Goal: Contribute content: Contribute content

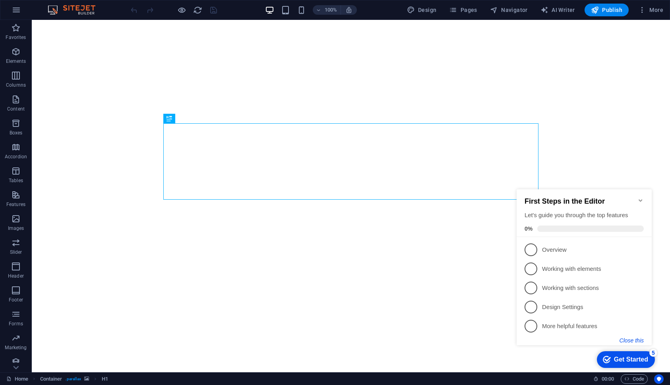
click at [636, 339] on button "Close this" at bounding box center [631, 340] width 24 height 6
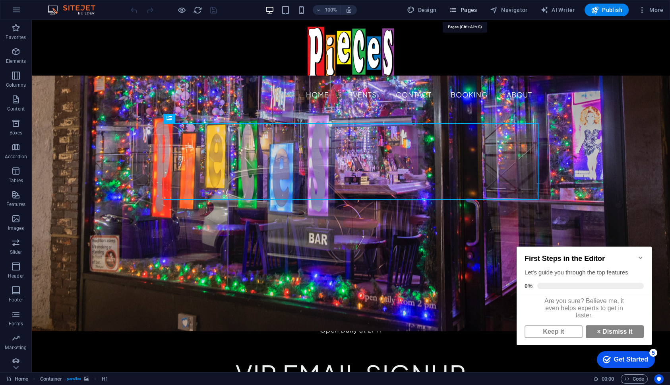
click at [461, 8] on span "Pages" at bounding box center [463, 10] width 28 height 8
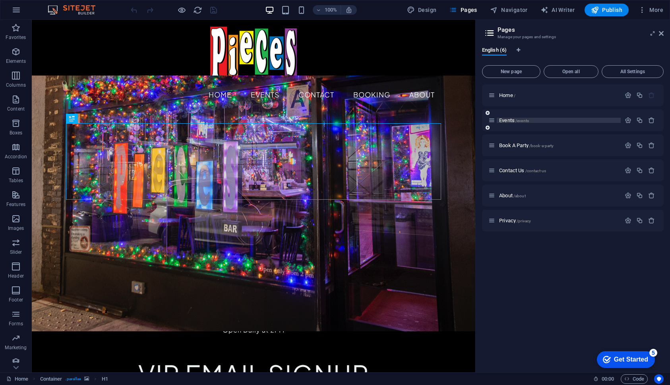
click at [509, 119] on span "Events /events" at bounding box center [514, 120] width 30 height 6
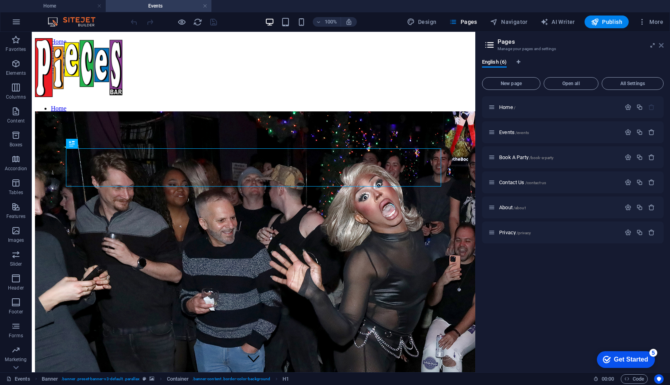
click at [661, 44] on icon at bounding box center [661, 45] width 5 height 6
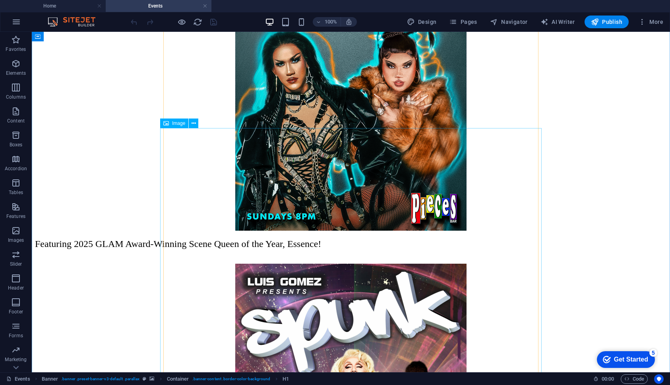
scroll to position [4899, 0]
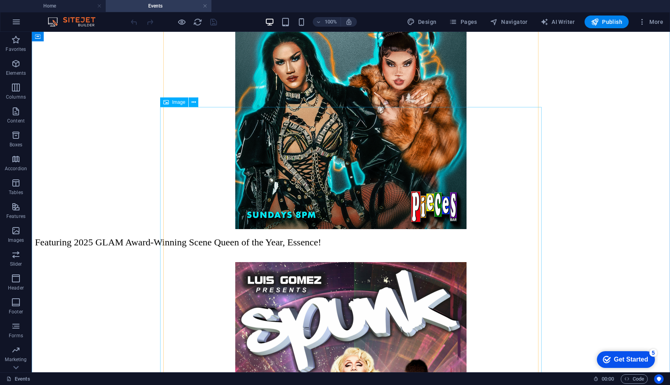
select select "px"
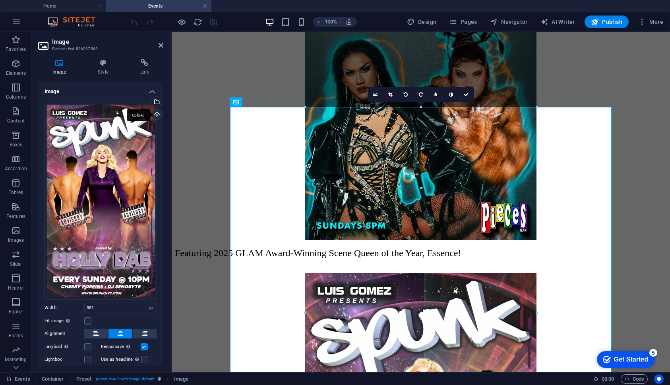
click at [155, 115] on div "Upload" at bounding box center [156, 115] width 12 height 12
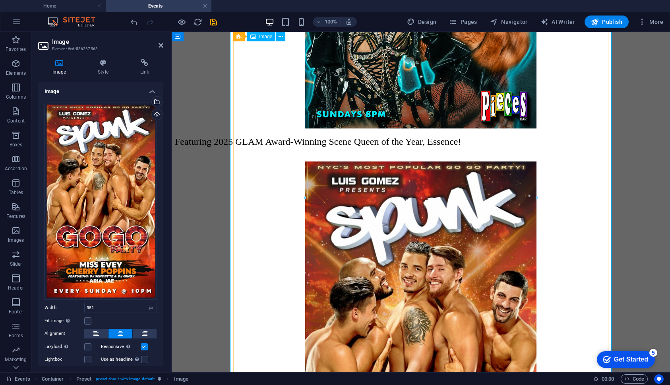
scroll to position [5007, 0]
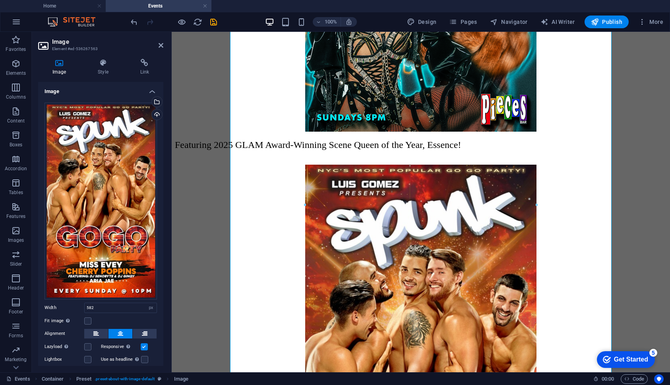
click at [207, 17] on div at bounding box center [173, 21] width 89 height 13
click at [213, 21] on icon "save" at bounding box center [213, 21] width 9 height 9
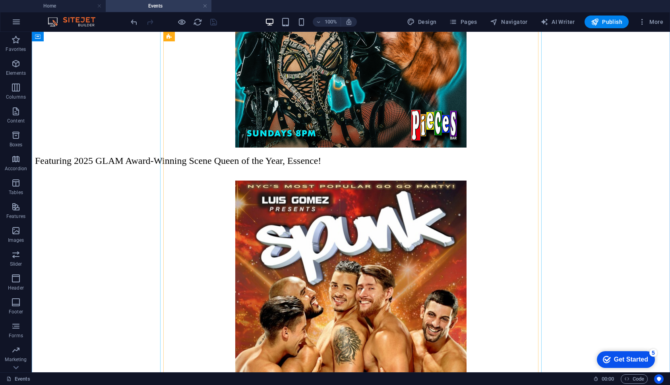
scroll to position [4987, 0]
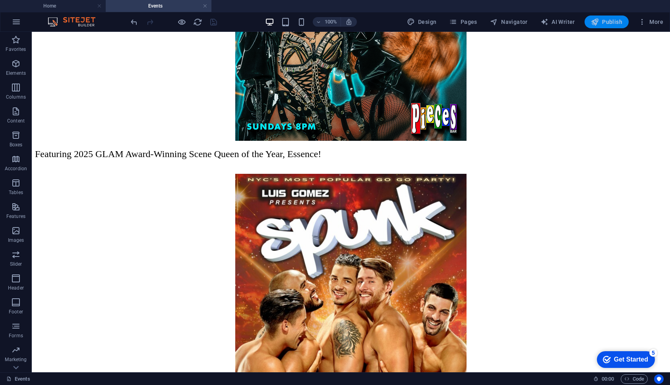
click at [600, 21] on span "Publish" at bounding box center [606, 22] width 31 height 8
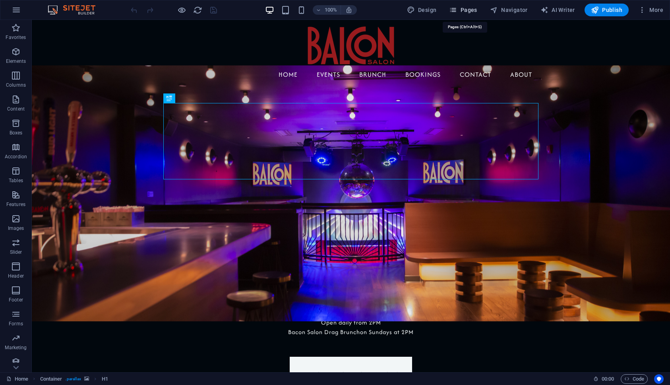
click at [463, 14] on button "Pages" at bounding box center [463, 10] width 34 height 13
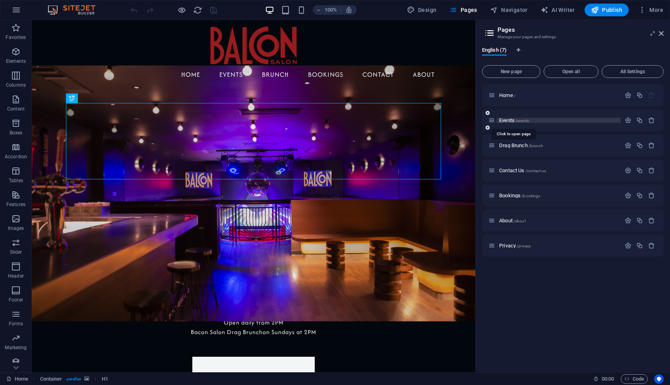
click at [505, 120] on span "Events /events" at bounding box center [514, 120] width 30 height 6
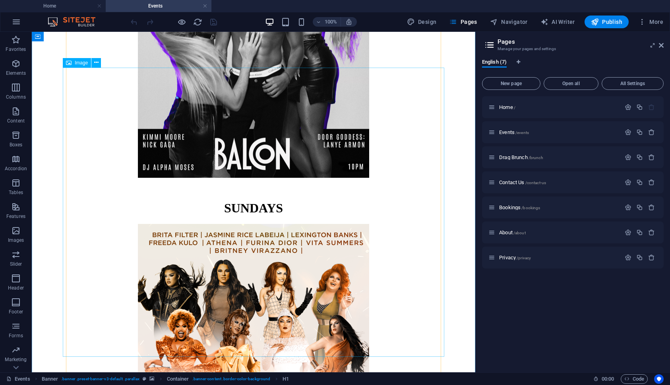
scroll to position [3355, 0]
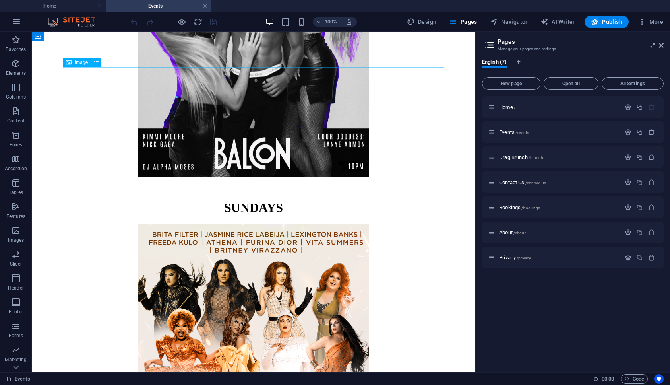
click at [244, 223] on figure at bounding box center [253, 368] width 437 height 291
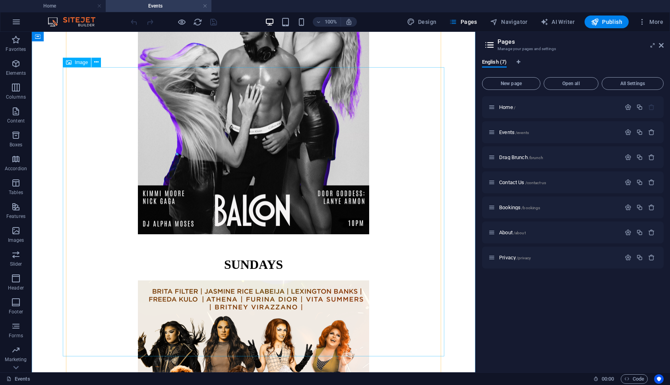
select select "px"
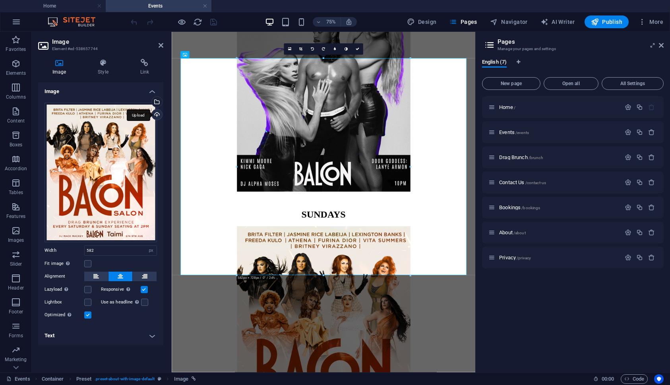
click at [157, 114] on div "Upload" at bounding box center [156, 115] width 12 height 12
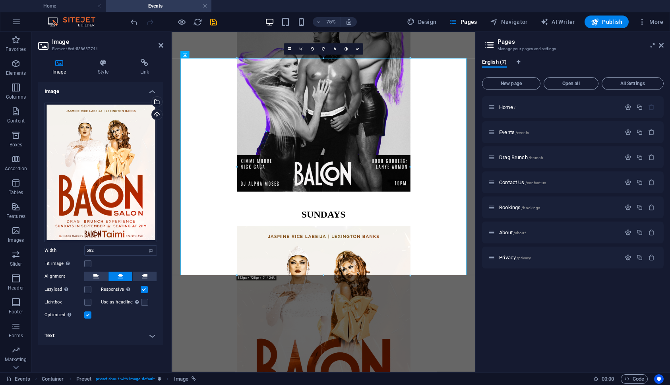
click at [664, 46] on aside "Pages Manage your pages and settings English (7) New page Open all All Settings…" at bounding box center [572, 202] width 195 height 340
click at [658, 46] on header "Pages Manage your pages and settings" at bounding box center [574, 42] width 180 height 21
click at [660, 46] on icon at bounding box center [661, 45] width 5 height 6
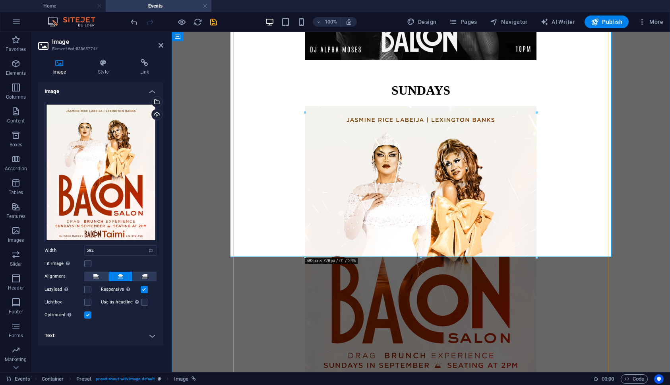
scroll to position [3482, 0]
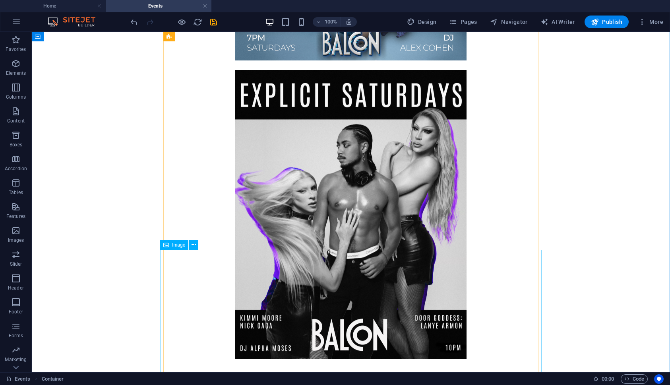
scroll to position [3174, 0]
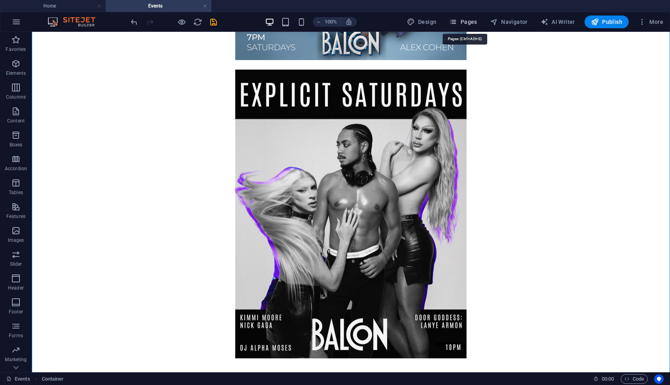
click at [461, 20] on span "Pages" at bounding box center [463, 22] width 28 height 8
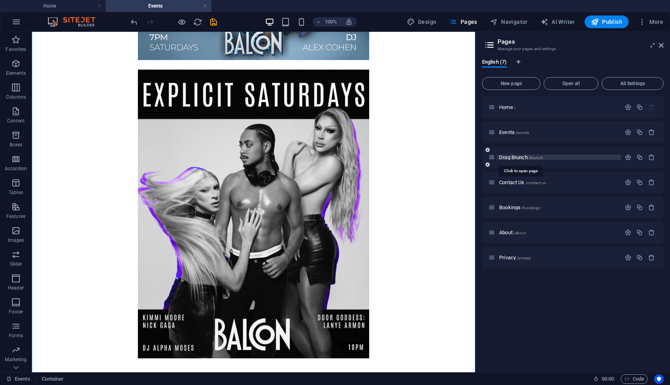
click at [524, 158] on span "Drag Brunch /brunch" at bounding box center [521, 157] width 44 height 6
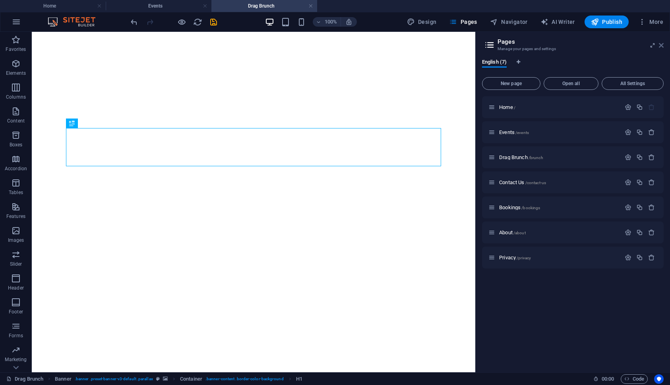
click at [662, 46] on icon at bounding box center [661, 45] width 5 height 6
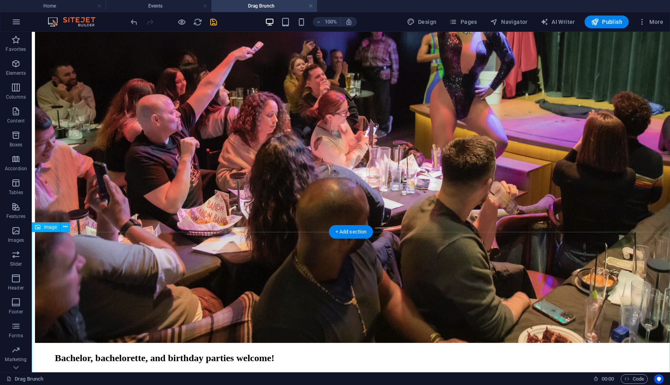
scroll to position [262, 0]
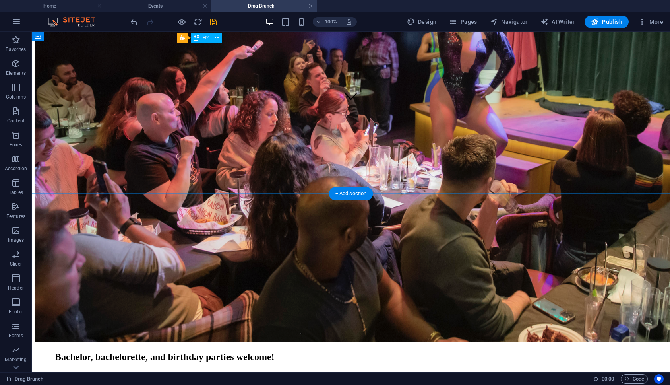
click at [357, 244] on div "Join us for our bacon salon DRAG brunch Every [DATE] at 2pm featuring [PERSON_N…" at bounding box center [351, 303] width 592 height 118
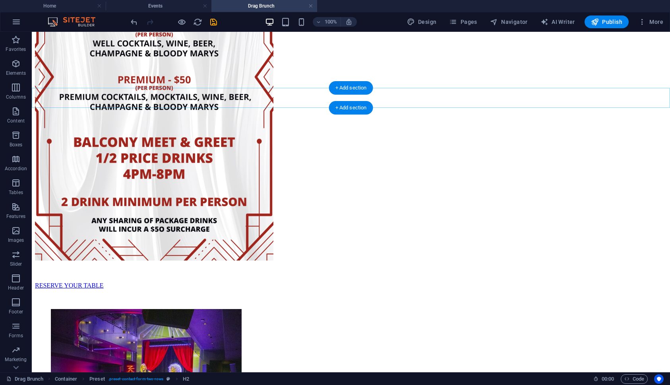
scroll to position [1136, 0]
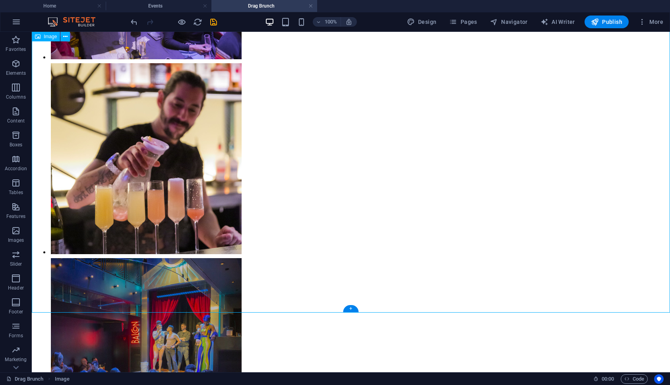
select select "px"
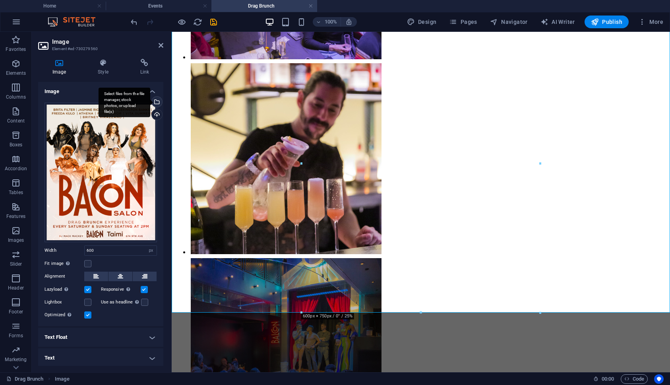
click at [157, 99] on div "Select files from the file manager, stock photos, or upload file(s)" at bounding box center [156, 103] width 12 height 12
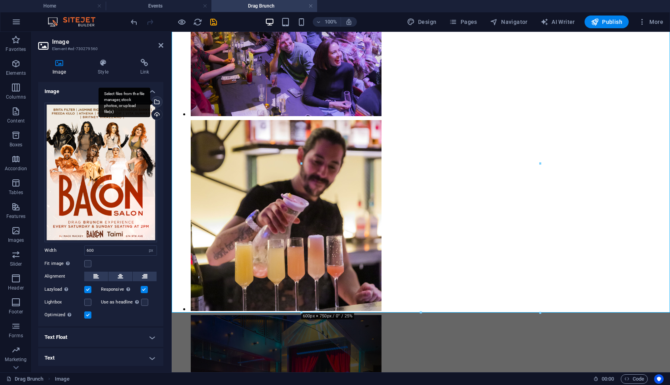
scroll to position [1810, 0]
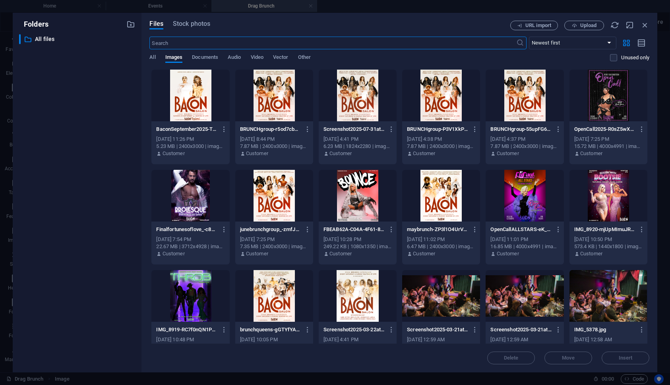
click at [191, 91] on div at bounding box center [190, 96] width 78 height 52
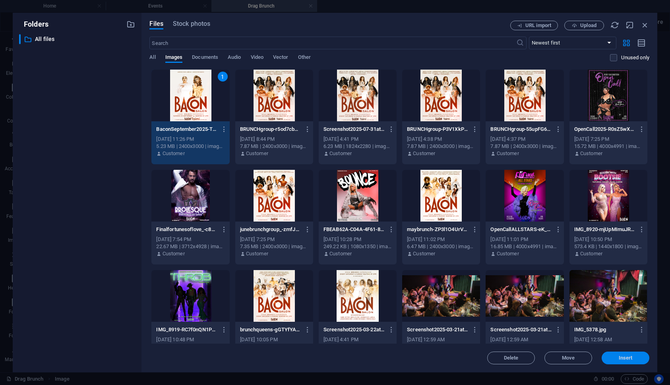
click at [632, 355] on button "Insert" at bounding box center [625, 357] width 48 height 13
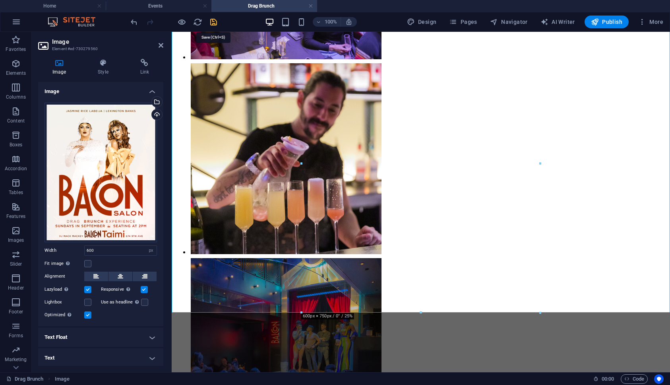
click at [215, 20] on icon "save" at bounding box center [213, 21] width 9 height 9
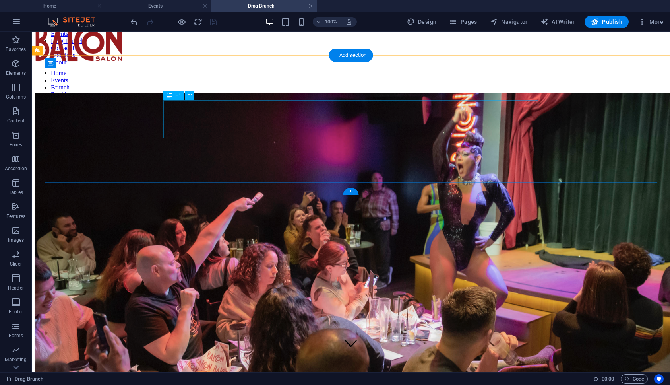
scroll to position [0, 0]
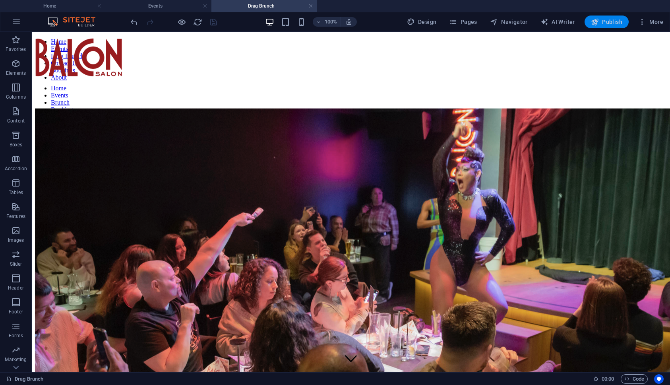
click at [613, 23] on span "Publish" at bounding box center [606, 22] width 31 height 8
